Goal: Check status: Check status

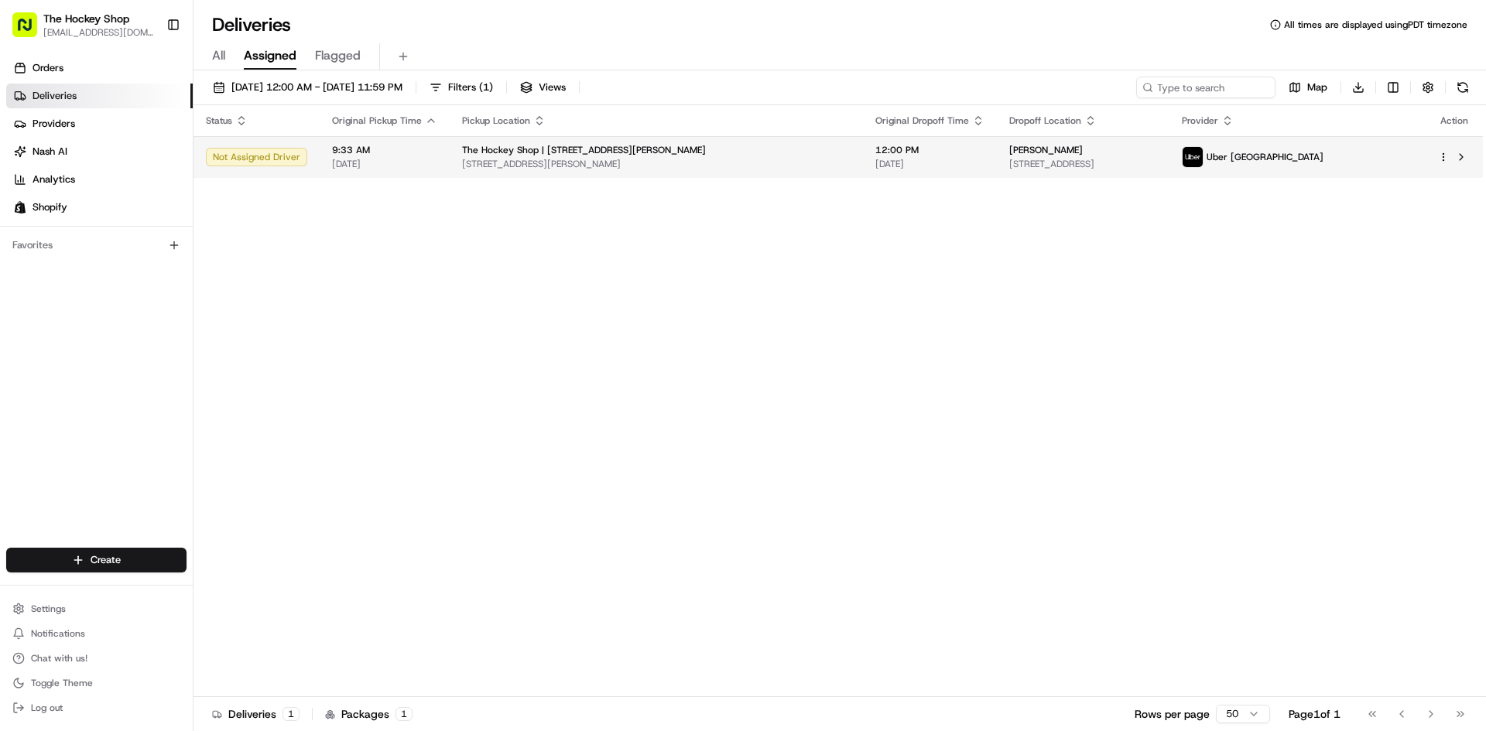
click at [777, 156] on div "The Hockey Shop | [STREET_ADDRESS][PERSON_NAME]" at bounding box center [656, 150] width 388 height 12
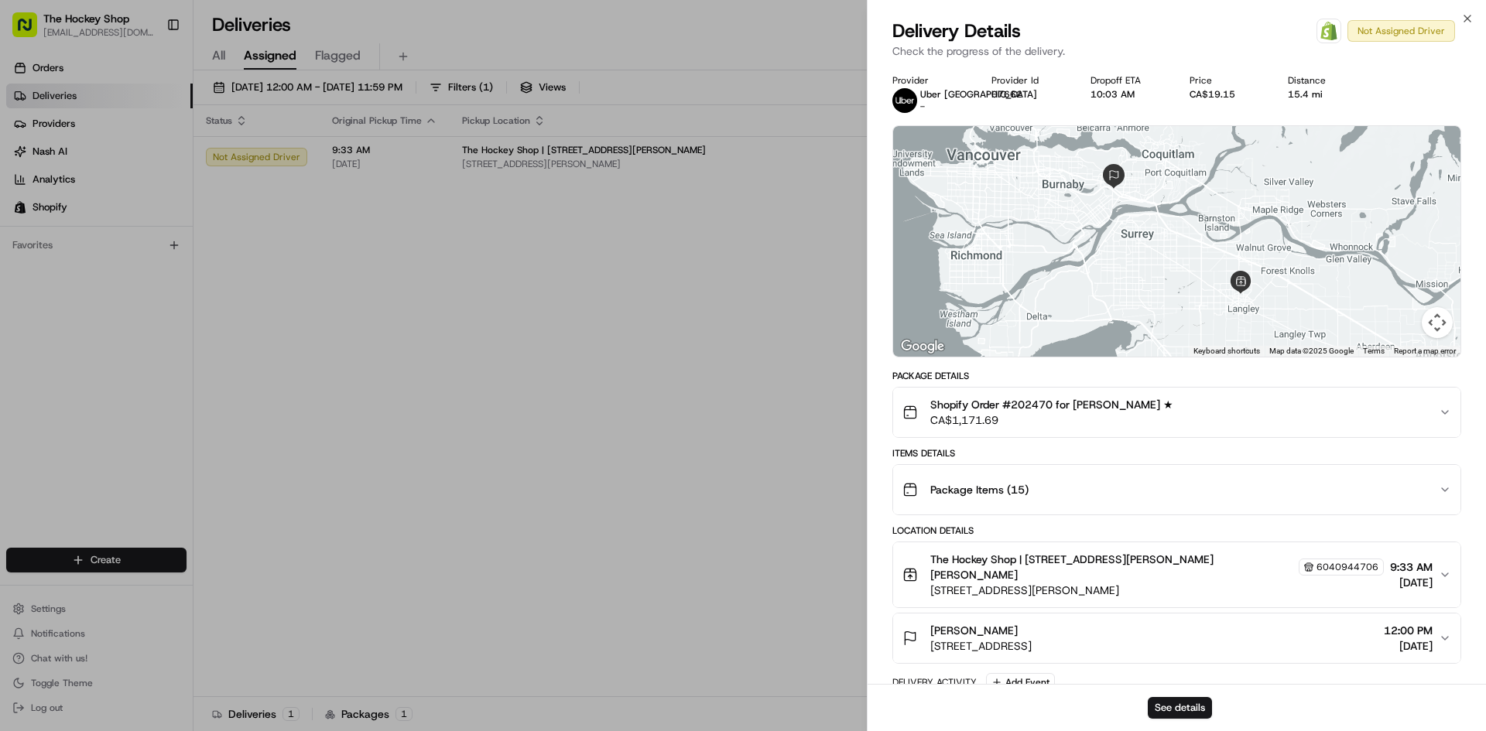
scroll to position [90, 0]
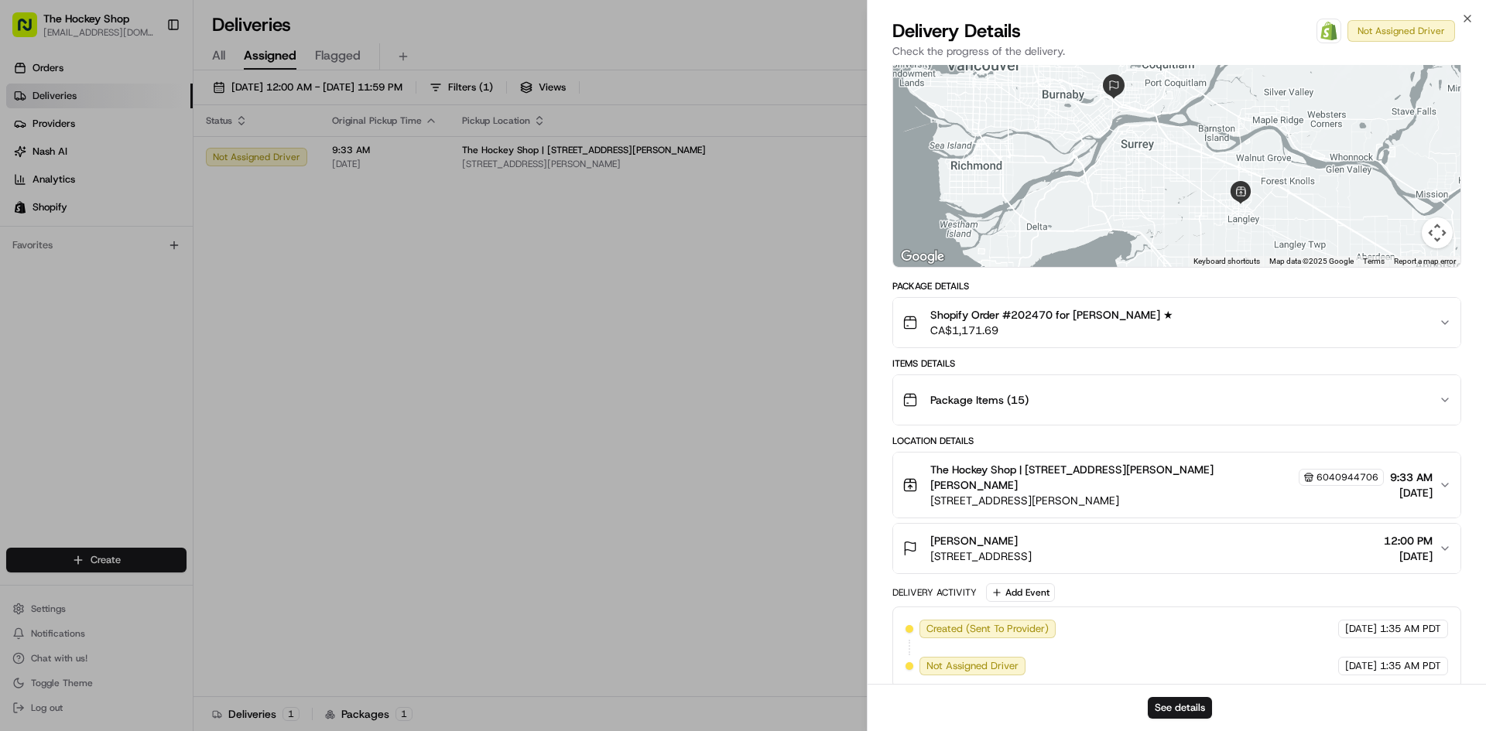
click at [1004, 399] on span "Package Items ( 15 )" at bounding box center [979, 399] width 98 height 15
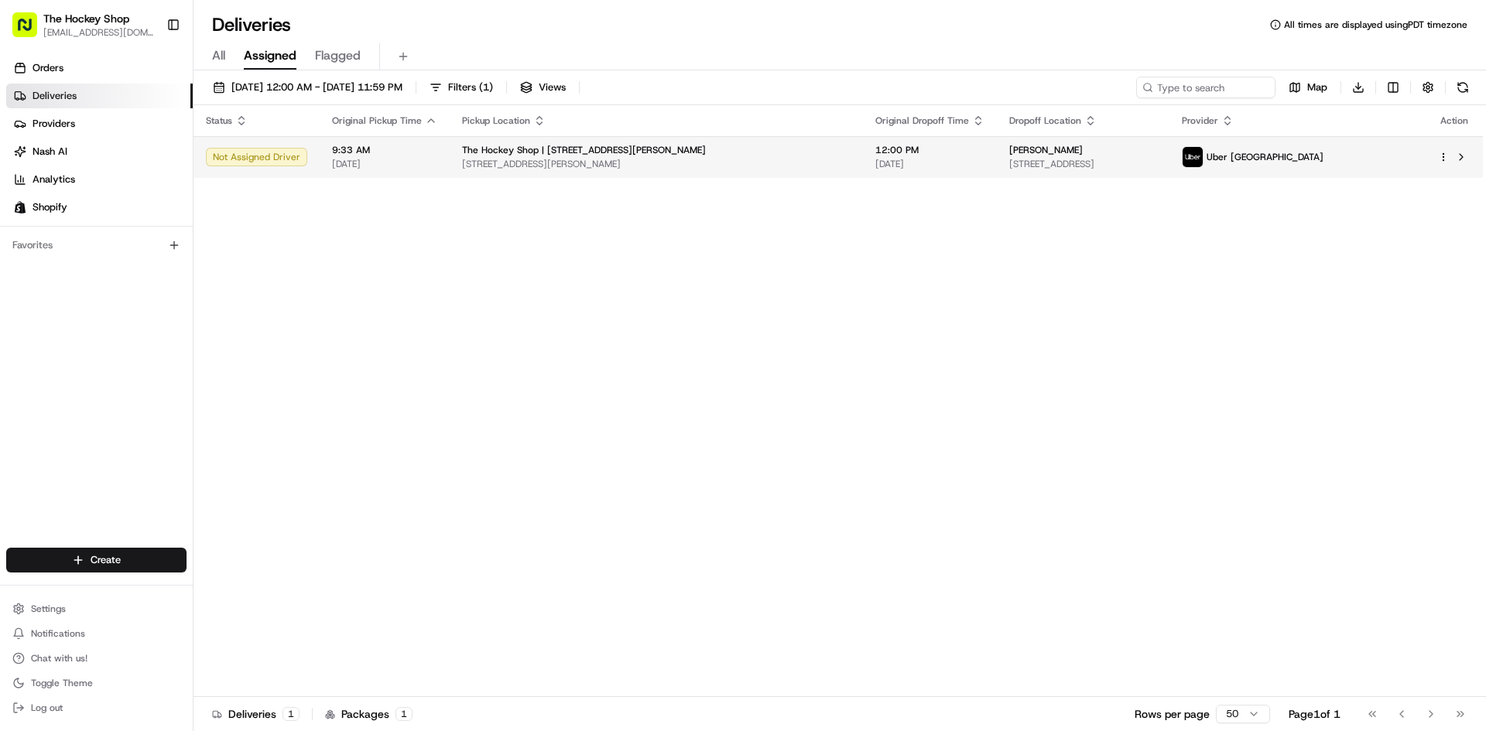
click at [669, 161] on span "[STREET_ADDRESS][PERSON_NAME]" at bounding box center [656, 164] width 388 height 12
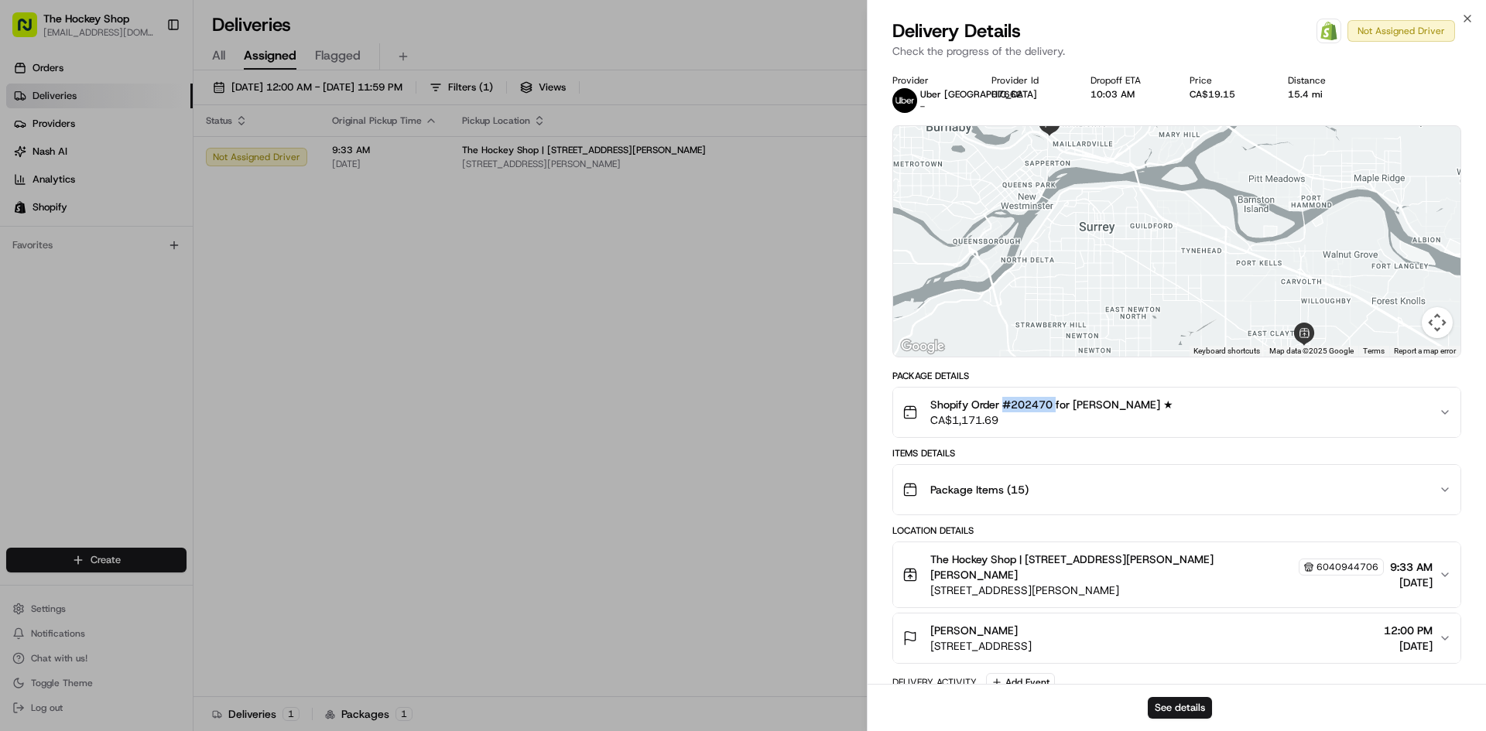
drag, startPoint x: 1005, startPoint y: 404, endPoint x: 1058, endPoint y: 409, distance: 52.9
click at [1058, 409] on span "Shopify Order #202470 for [PERSON_NAME] ★" at bounding box center [1051, 404] width 243 height 15
copy span "#202470"
